Goal: Task Accomplishment & Management: Manage account settings

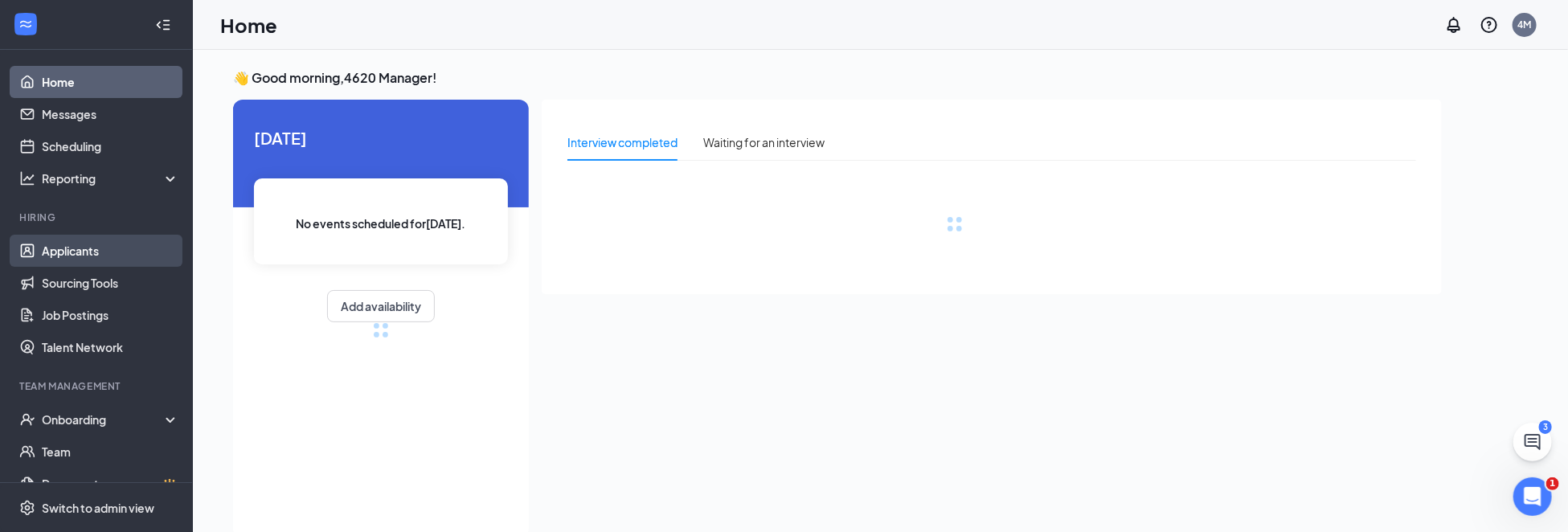
click at [91, 254] on link "Applicants" at bounding box center [111, 250] width 138 height 32
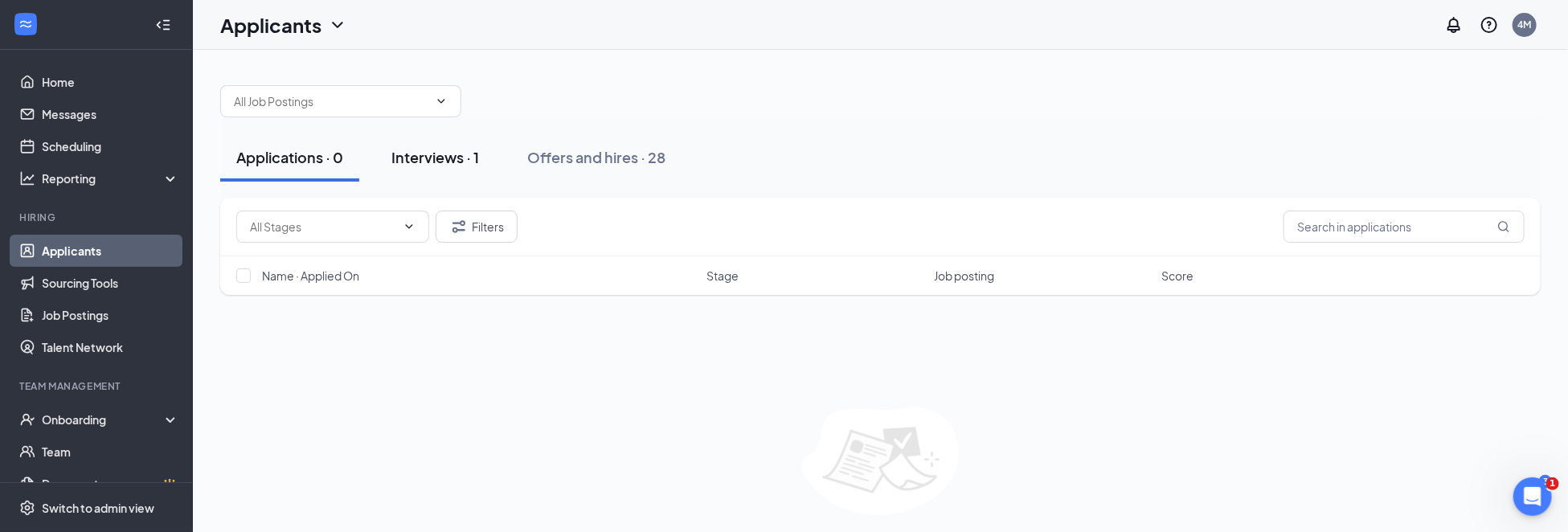
click at [422, 154] on div "Interviews · 1" at bounding box center [435, 157] width 87 height 20
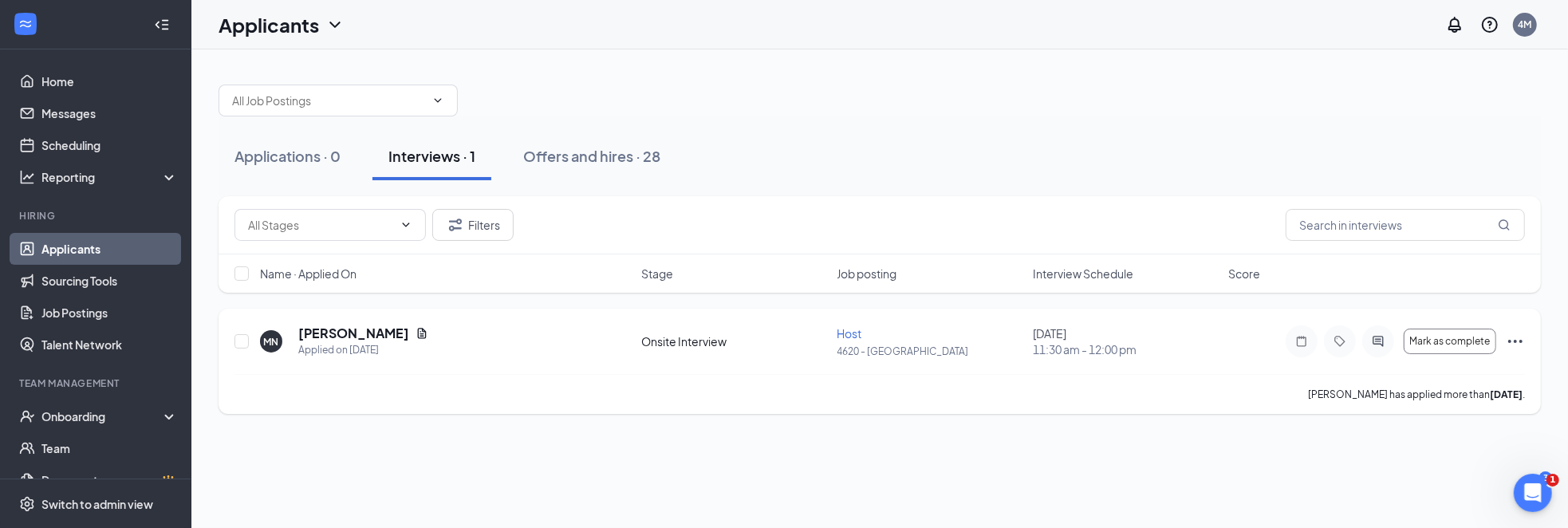
click at [1524, 338] on icon "Ellipses" at bounding box center [1515, 341] width 19 height 19
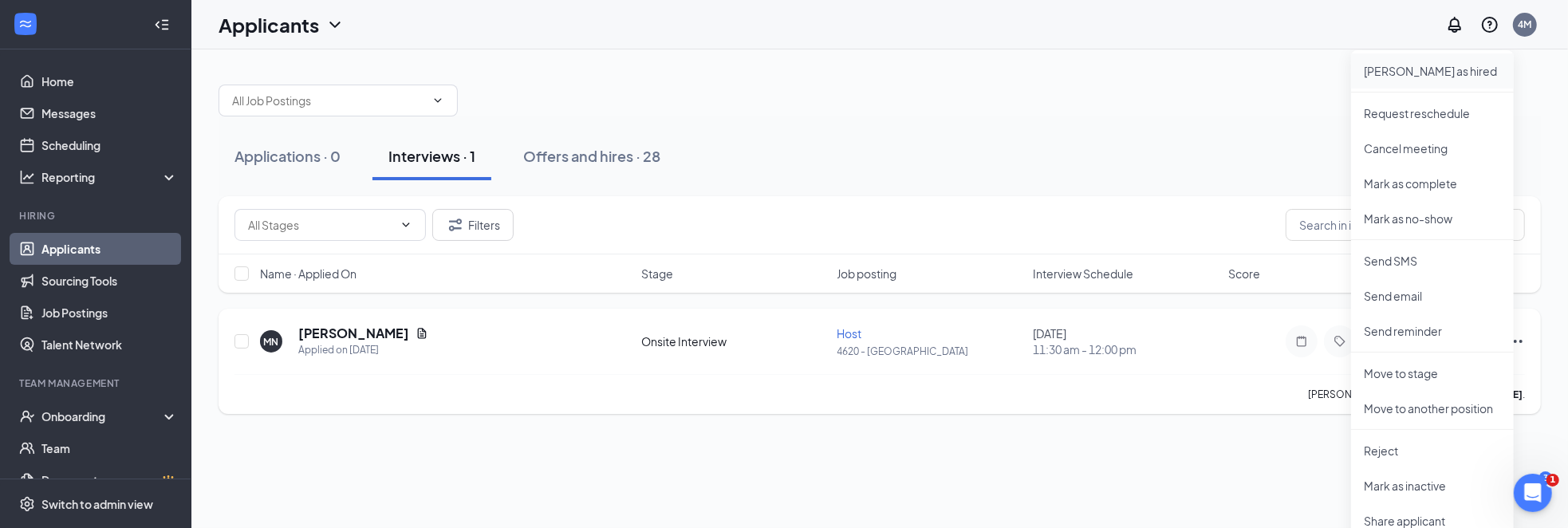
click at [1426, 71] on p "[PERSON_NAME] as hired" at bounding box center [1432, 71] width 137 height 16
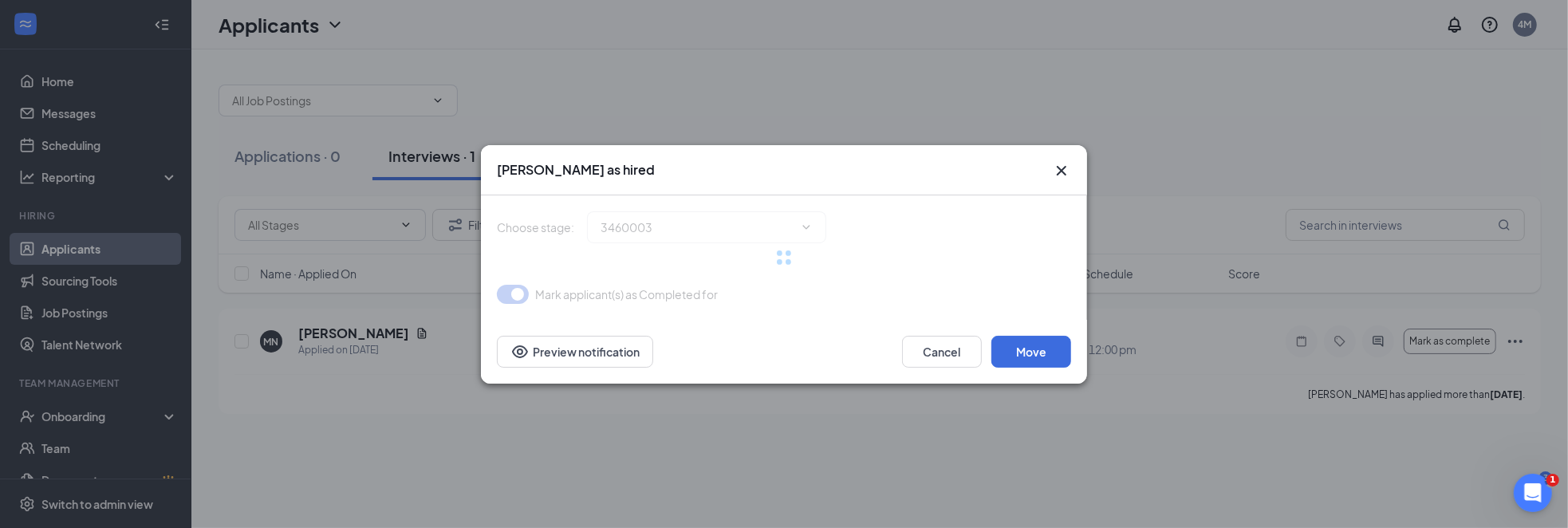
type input "Hiring Complete (final stage)"
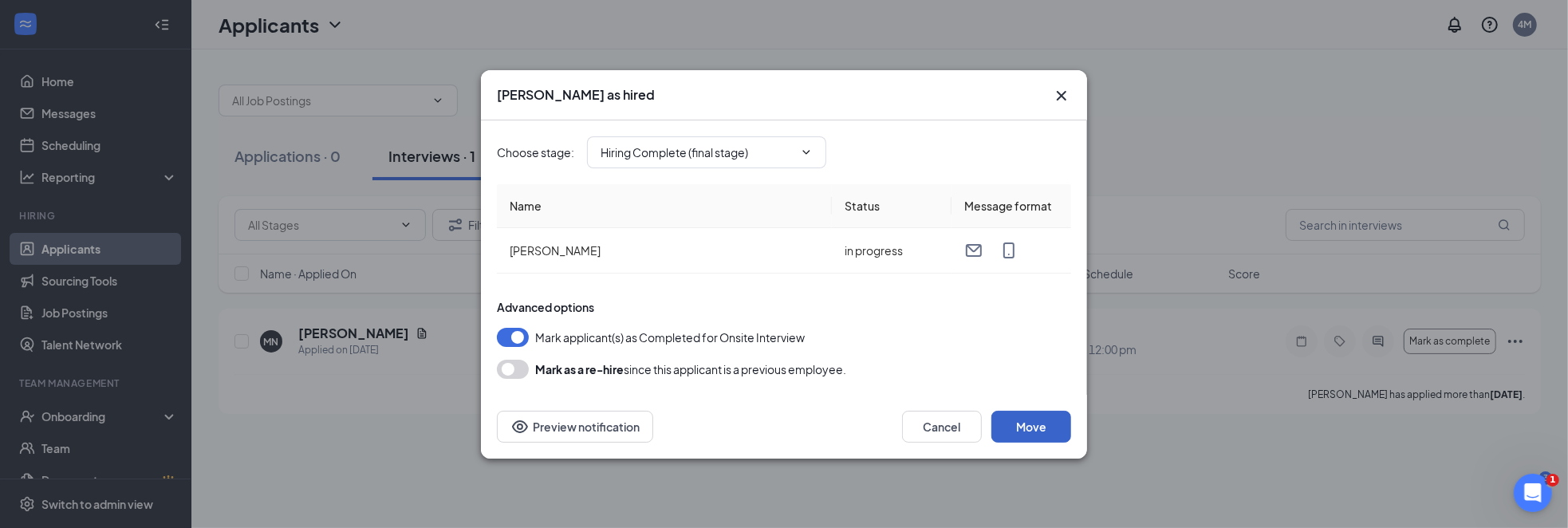
click at [1032, 433] on button "Move" at bounding box center [1031, 427] width 80 height 32
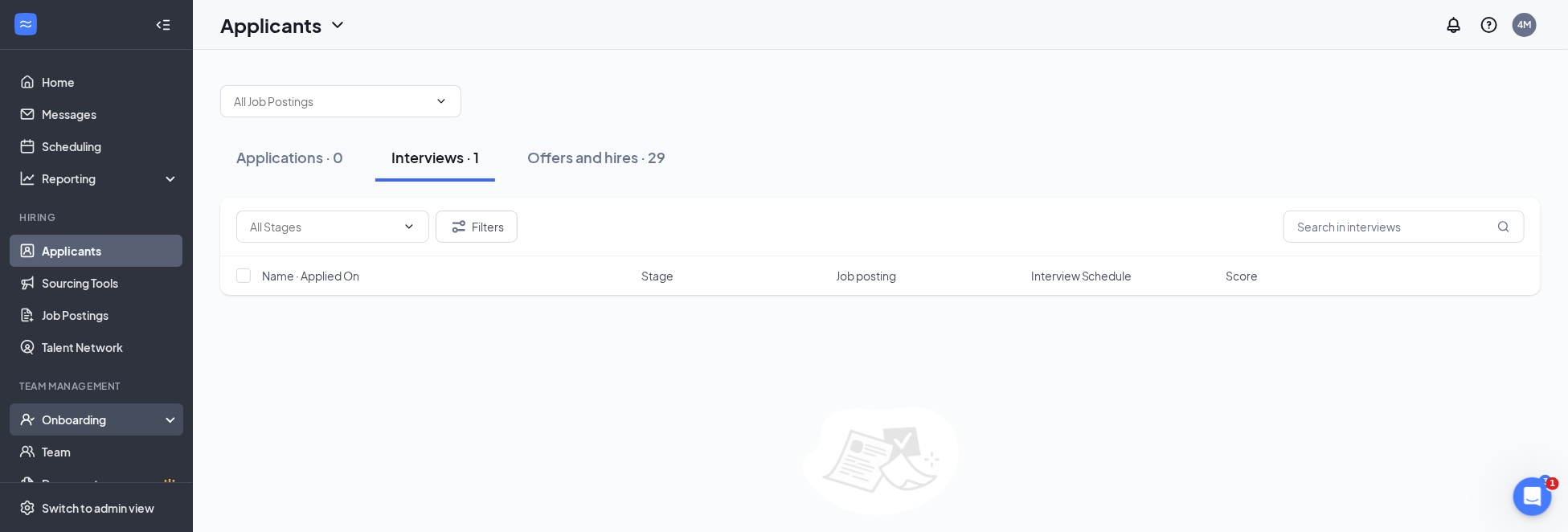
click at [69, 419] on div "Onboarding" at bounding box center [104, 419] width 124 height 16
click at [65, 445] on link "Overview" at bounding box center [111, 451] width 138 height 32
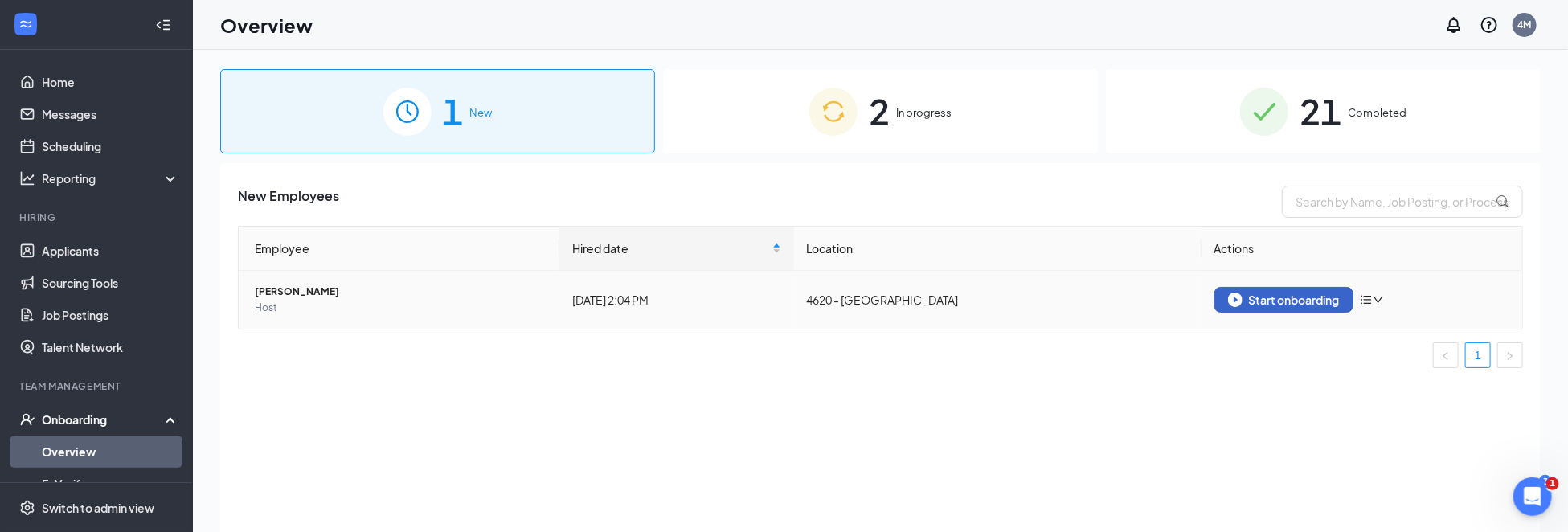
click at [1256, 298] on div "Start onboarding" at bounding box center [1284, 299] width 112 height 15
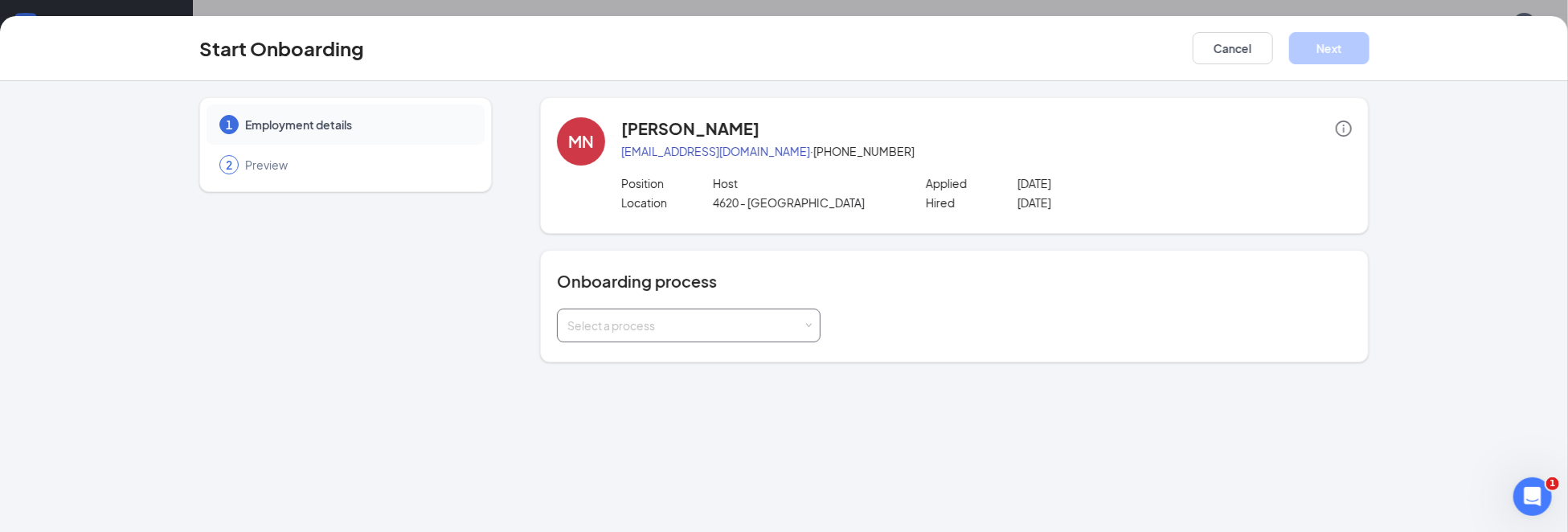
click at [664, 330] on div "Select a process" at bounding box center [685, 325] width 235 height 16
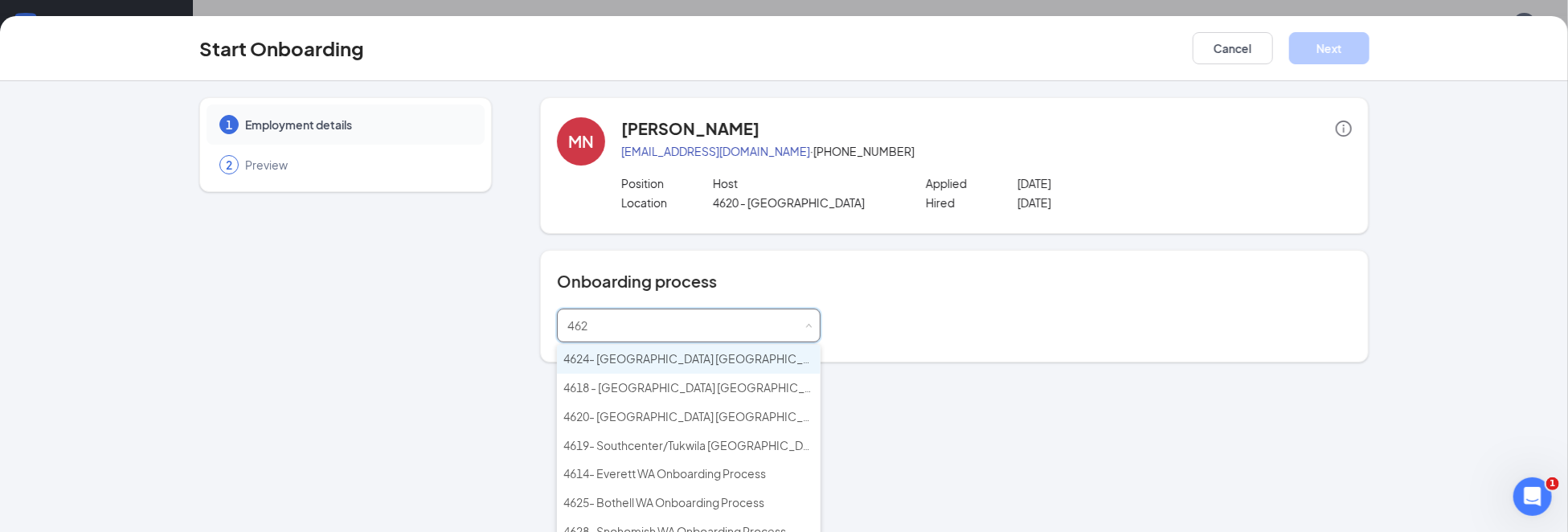
type input "4620"
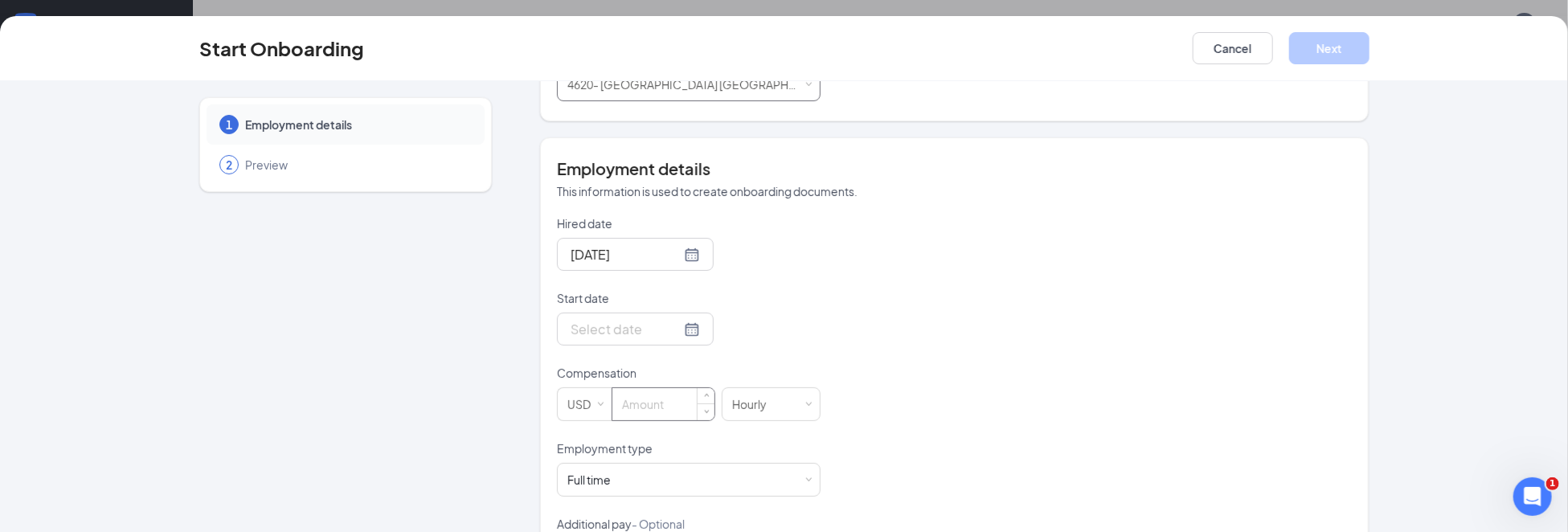
scroll to position [313, 0]
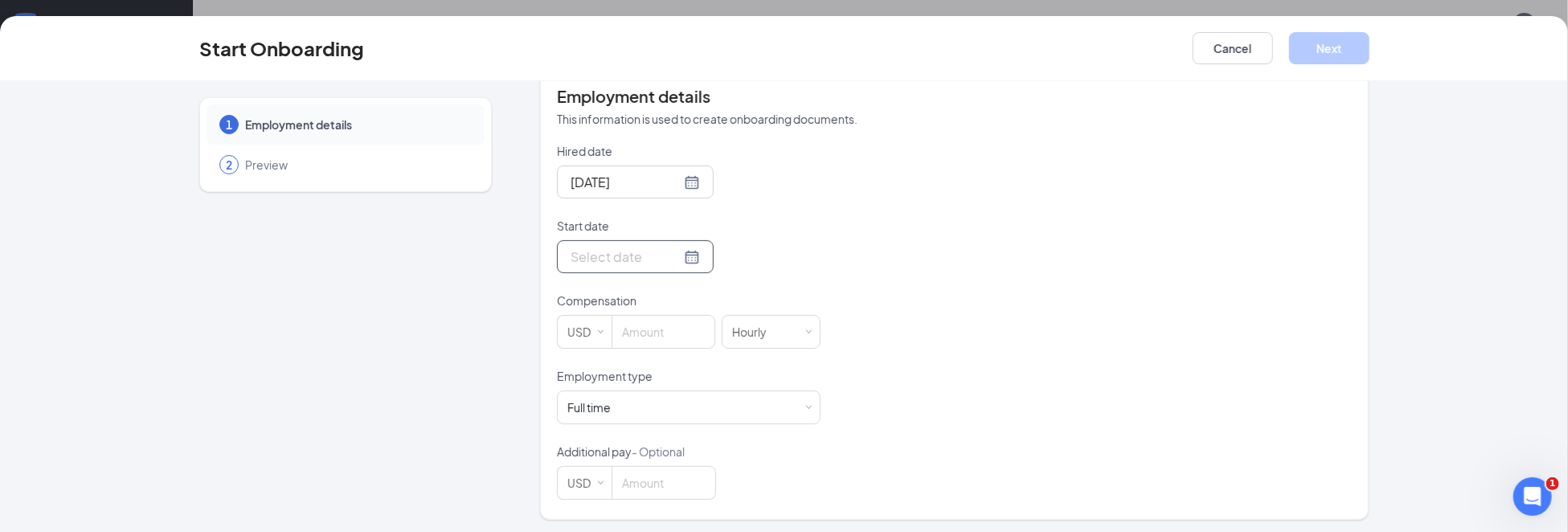
click at [672, 257] on div at bounding box center [635, 256] width 129 height 20
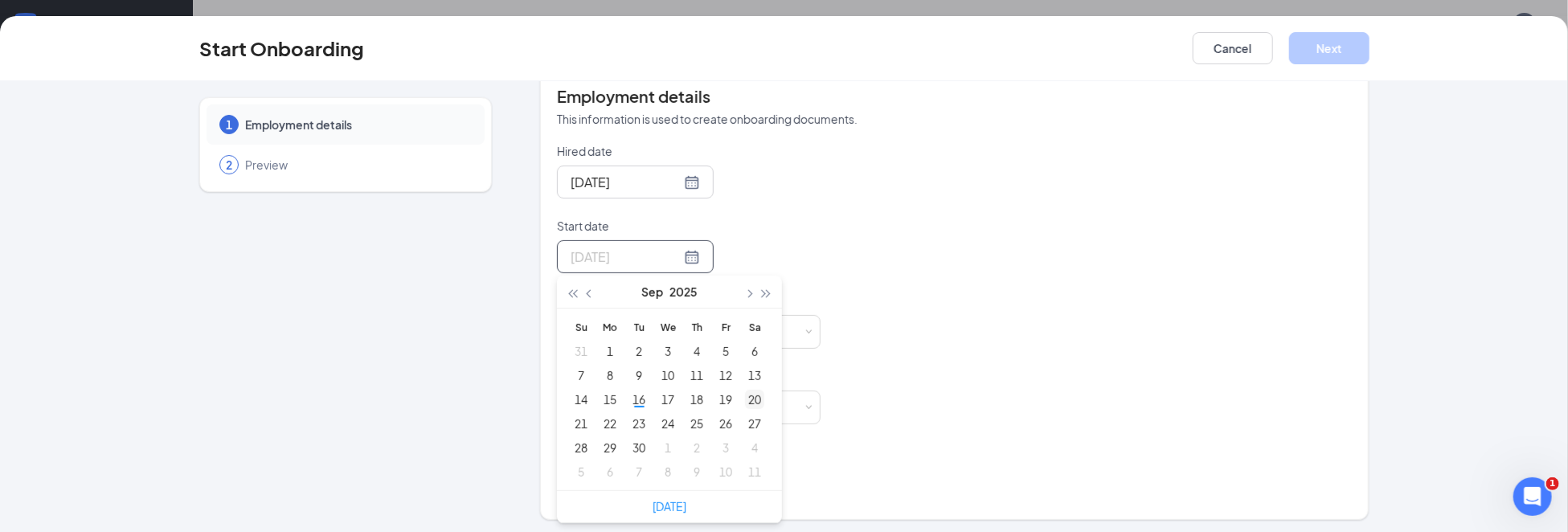
type input "[DATE]"
click at [748, 392] on div "20" at bounding box center [754, 399] width 19 height 19
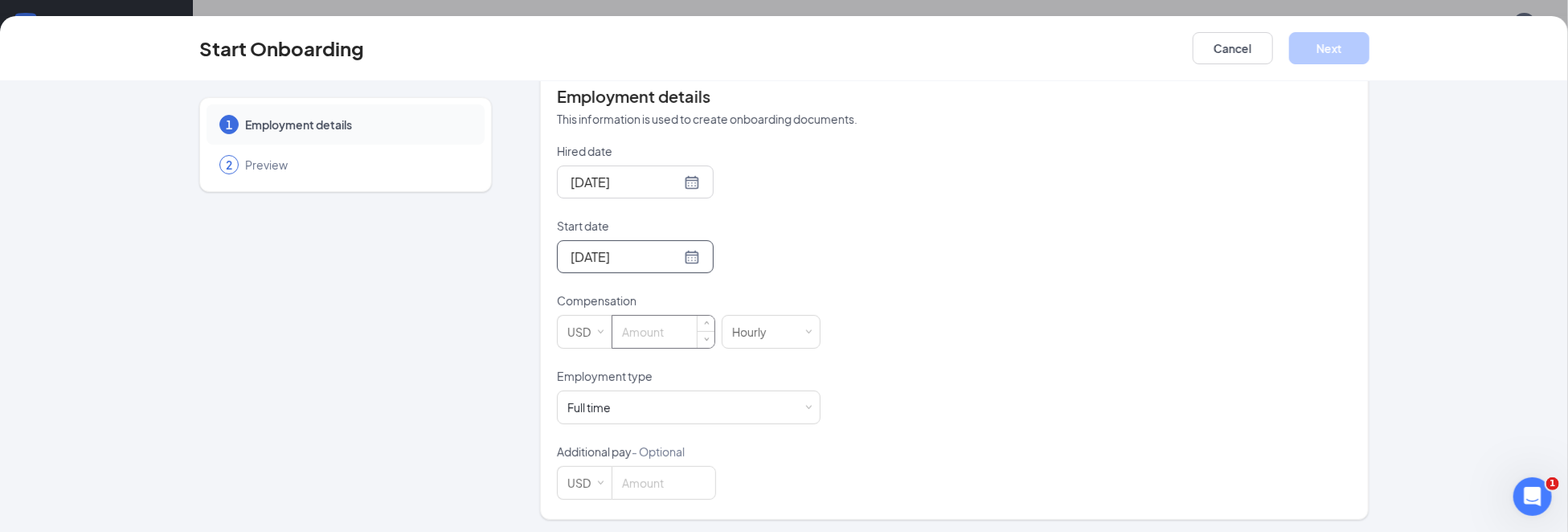
click at [655, 330] on input at bounding box center [663, 331] width 102 height 32
type input "16.66"
click at [808, 404] on div "Full time Works 30+ hours per week and is reasonably expected to work" at bounding box center [689, 407] width 263 height 34
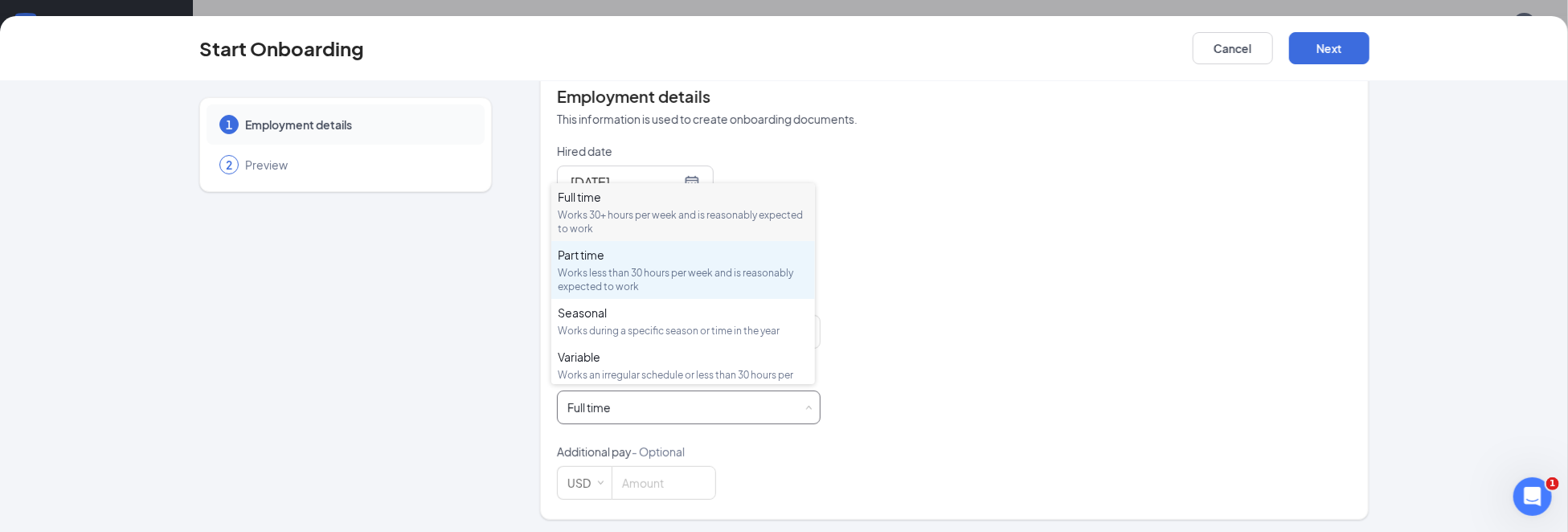
click at [586, 263] on div "Part time Works less than 30 hours per week and is reasonably expected to work" at bounding box center [682, 269] width 250 height 46
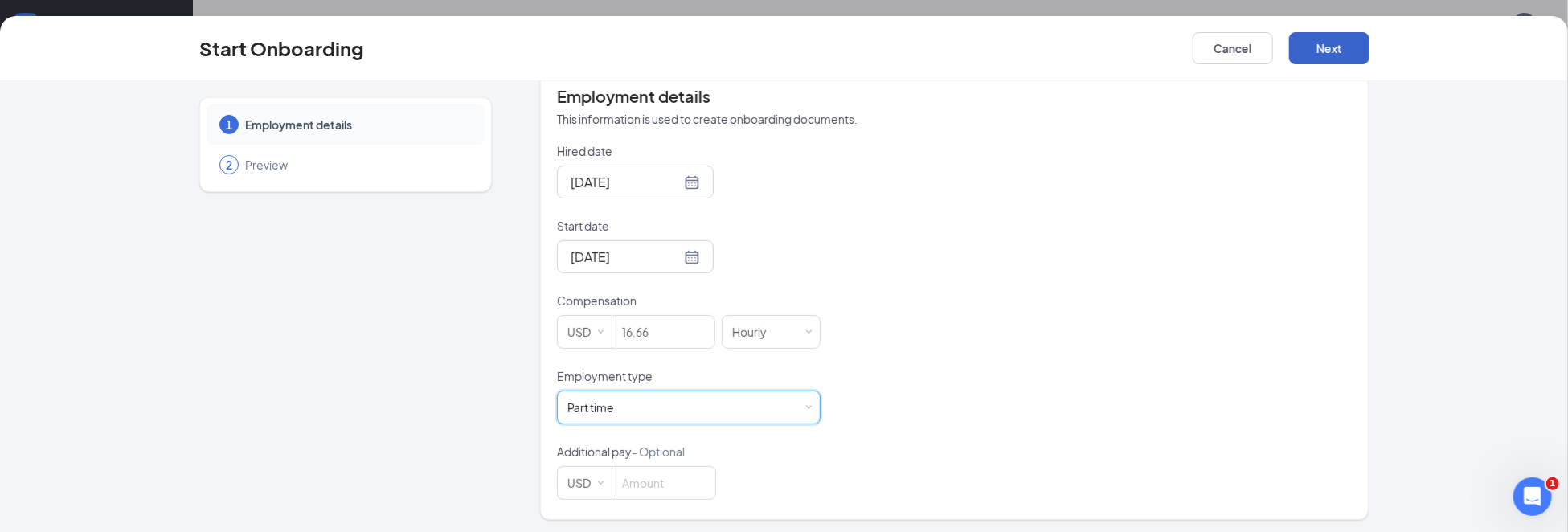
click at [1325, 57] on button "Next" at bounding box center [1329, 48] width 80 height 32
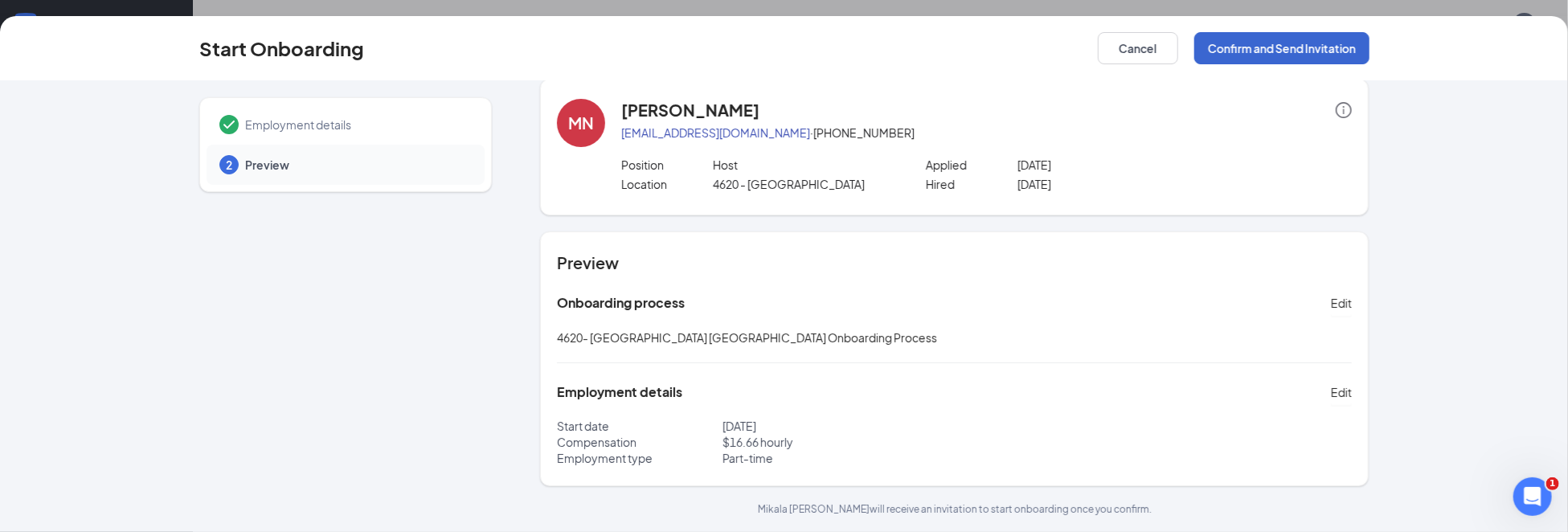
scroll to position [16, 0]
click at [1325, 58] on button "Confirm and Send Invitation" at bounding box center [1281, 48] width 175 height 32
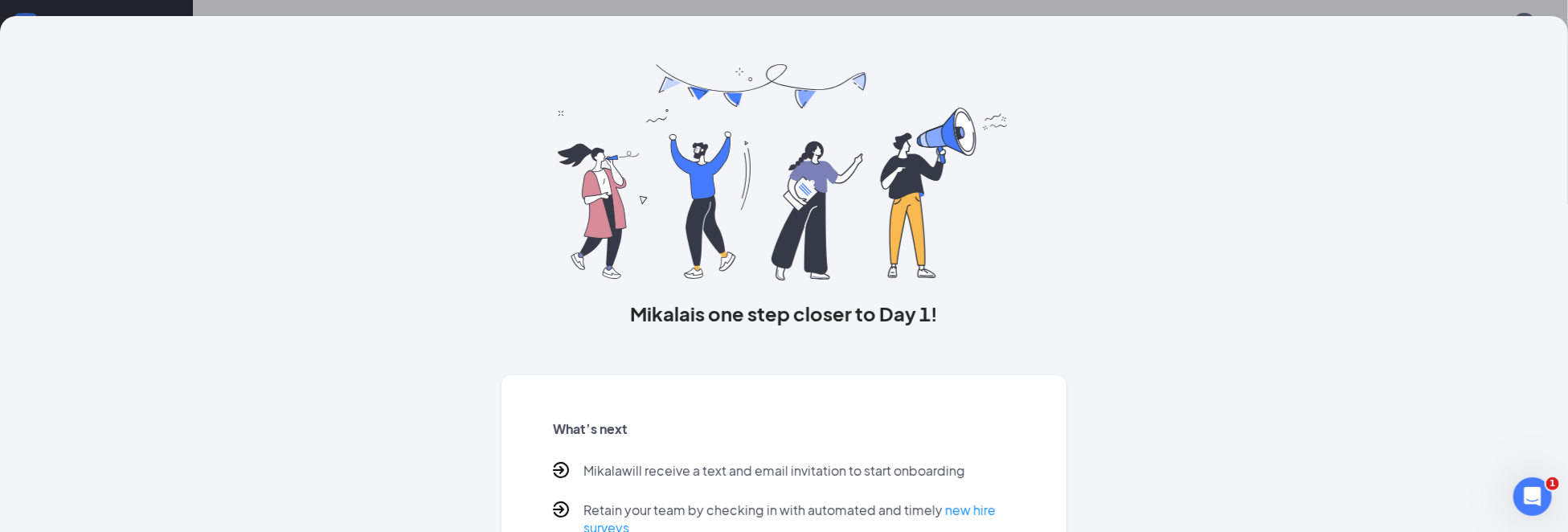
scroll to position [0, 0]
